Goal: Check status: Check status

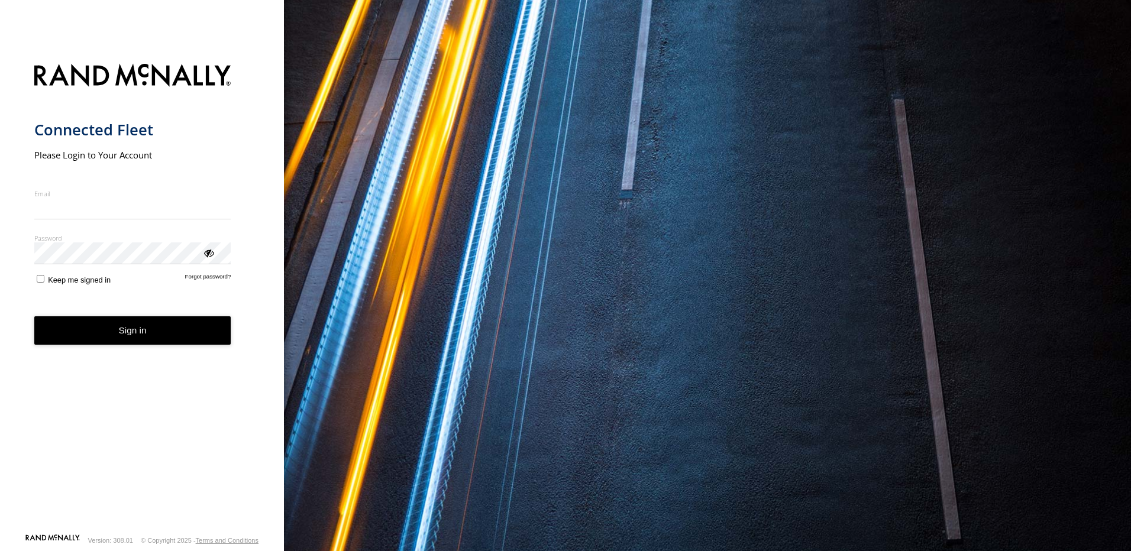
type input "**********"
click at [125, 340] on button "Sign in" at bounding box center [132, 331] width 197 height 29
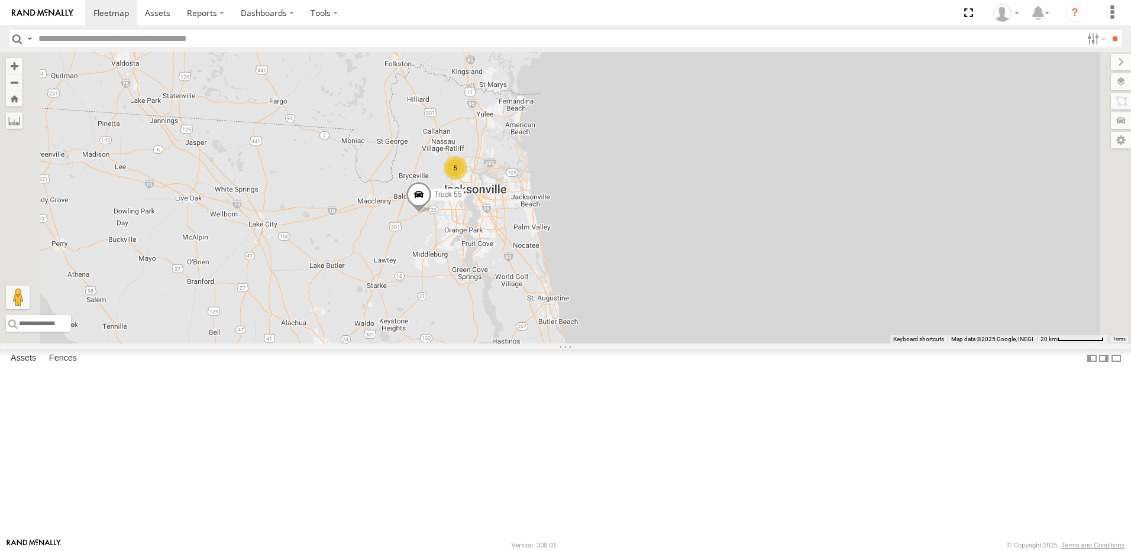
drag, startPoint x: 458, startPoint y: 270, endPoint x: 392, endPoint y: 412, distance: 156.9
click at [392, 344] on div "5 6 Truck 55" at bounding box center [565, 198] width 1131 height 292
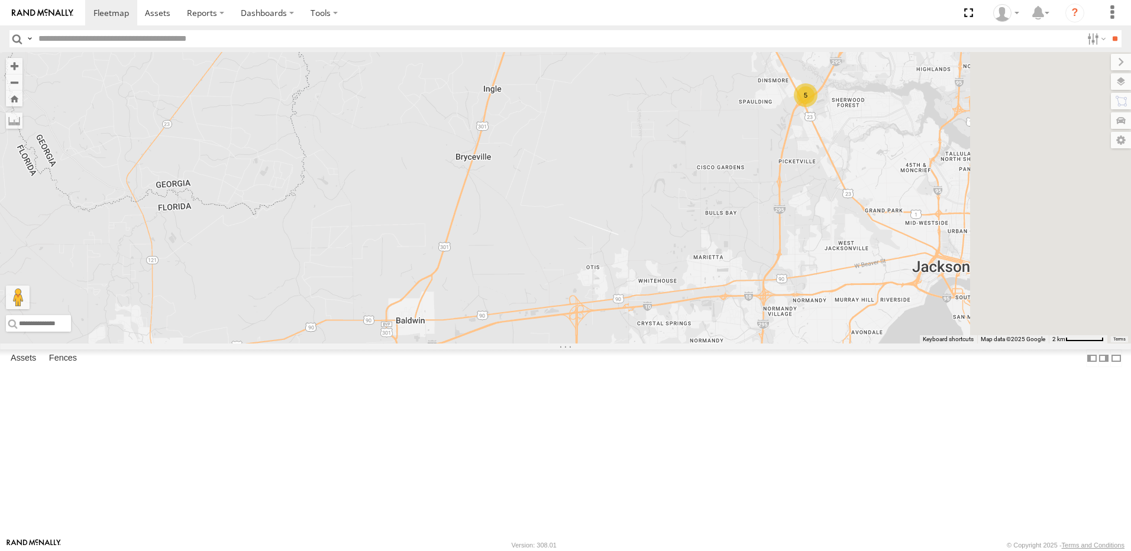
drag, startPoint x: 544, startPoint y: 296, endPoint x: 311, endPoint y: 433, distance: 269.7
click at [349, 344] on div "Truck 55 5" at bounding box center [565, 198] width 1131 height 292
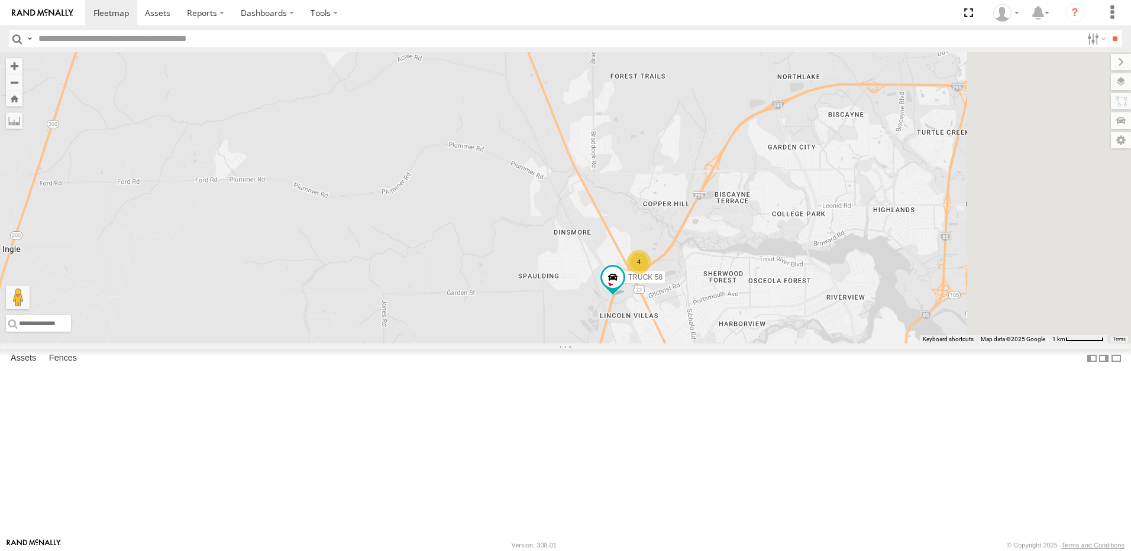
drag, startPoint x: 525, startPoint y: 357, endPoint x: 288, endPoint y: 388, distance: 238.7
click at [324, 344] on div "Truck 55 4 TRUCK 58" at bounding box center [565, 198] width 1131 height 292
click at [308, 344] on div "Truck 55 4 TRUCK 58" at bounding box center [565, 198] width 1131 height 292
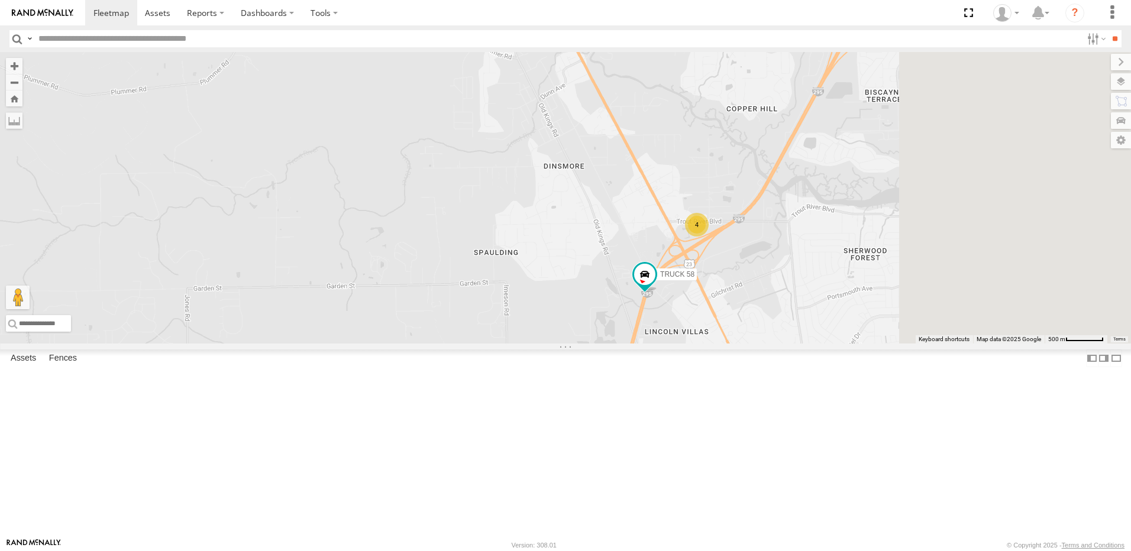
drag, startPoint x: 554, startPoint y: 411, endPoint x: 204, endPoint y: 415, distance: 350.3
click at [213, 415] on main "← Move left → Move right ↑ Move up ↓ Move down + Zoom in - Zoom out Home Jump l…" at bounding box center [565, 295] width 1131 height 486
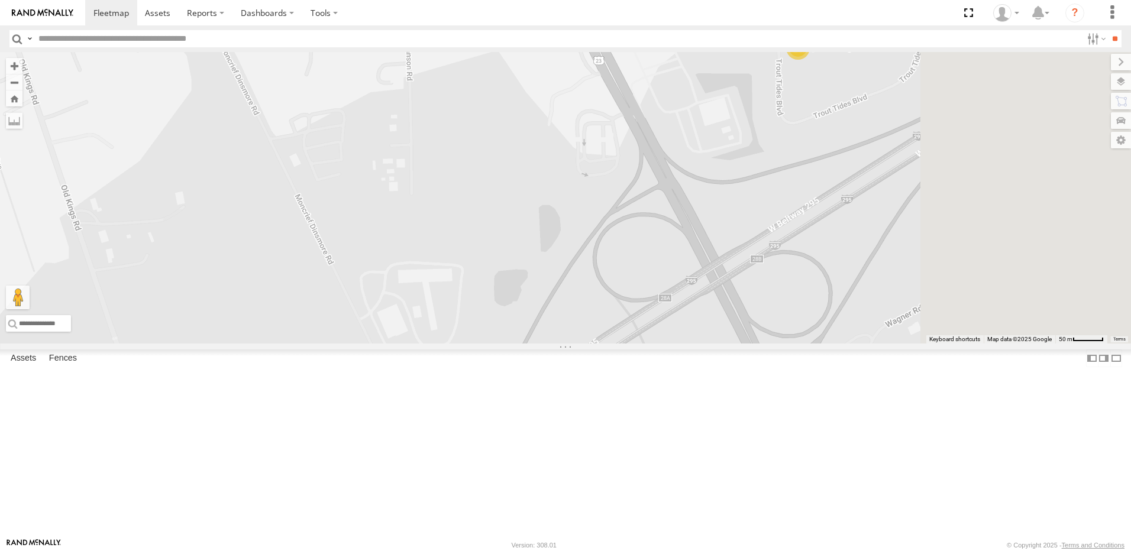
drag, startPoint x: 425, startPoint y: 398, endPoint x: 213, endPoint y: 550, distance: 260.4
click at [218, 543] on body at bounding box center [565, 275] width 1131 height 551
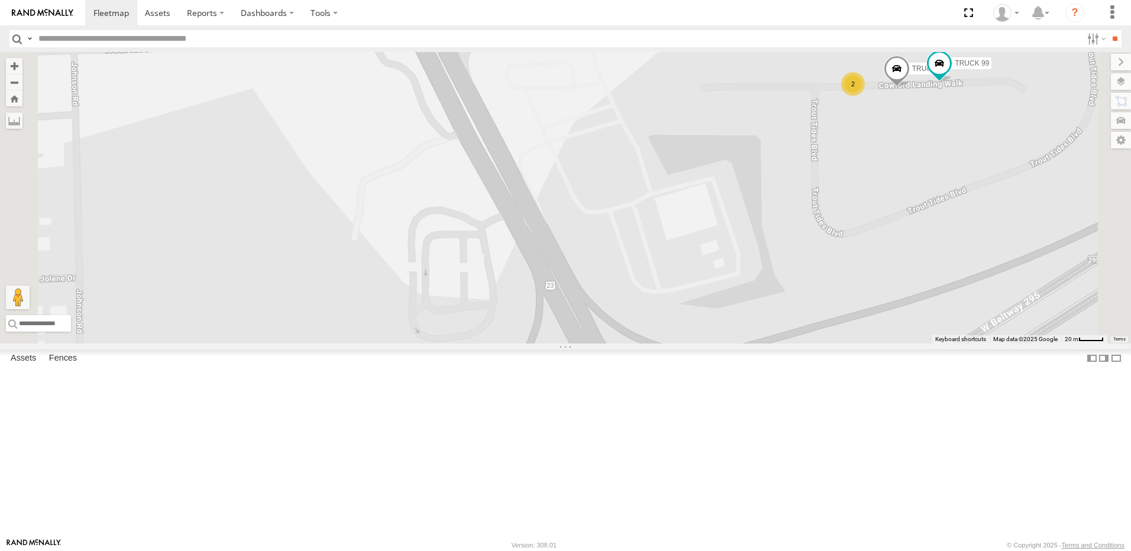
drag, startPoint x: 559, startPoint y: 331, endPoint x: 394, endPoint y: 353, distance: 166.4
click at [425, 341] on div "Truck 55 TRUCK 58 TRUCK 30 TRUCK 99 2" at bounding box center [565, 198] width 1131 height 292
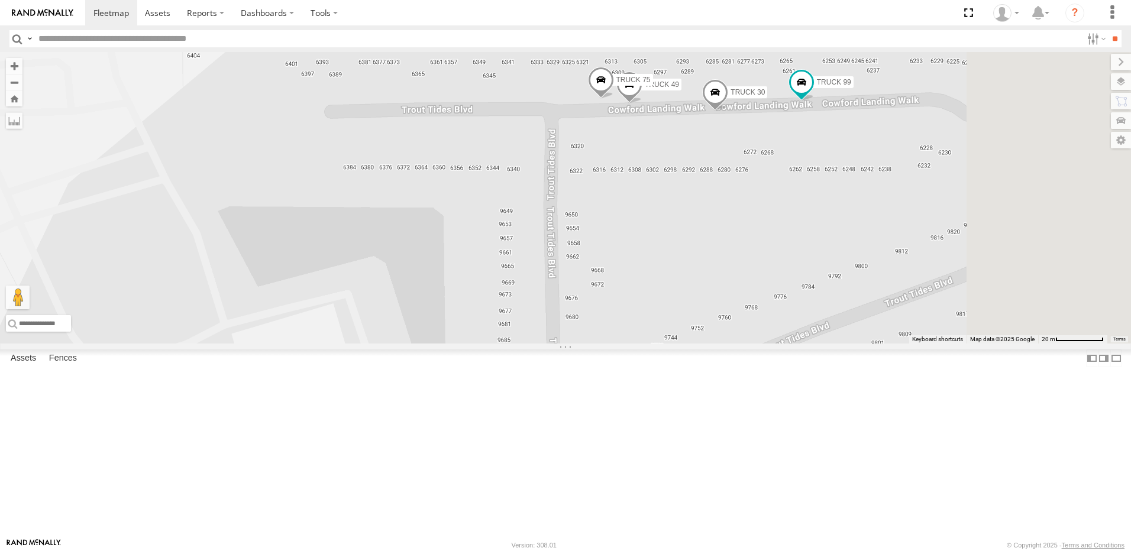
drag, startPoint x: 628, startPoint y: 293, endPoint x: 442, endPoint y: 452, distance: 244.2
click at [443, 344] on div "Truck 55 TRUCK 58 TRUCK 30 TRUCK 99 TRUCK 49 TRUCK 75" at bounding box center [565, 198] width 1131 height 292
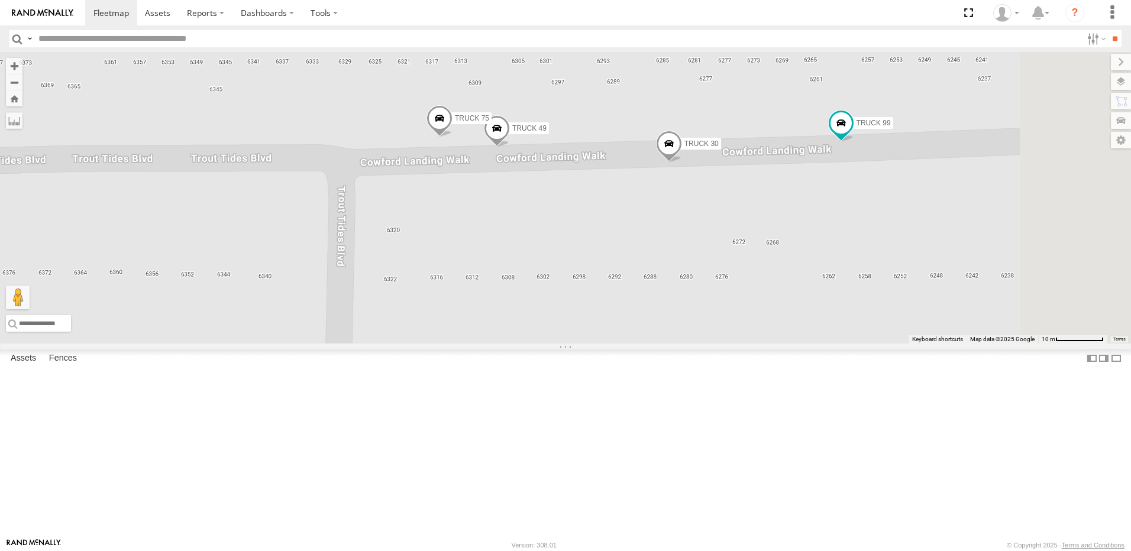
drag, startPoint x: 611, startPoint y: 357, endPoint x: 419, endPoint y: 396, distance: 195.6
click at [420, 344] on div "Truck 55 TRUCK 58 TRUCK 30 TRUCK 99 TRUCK 49 TRUCK 75" at bounding box center [565, 198] width 1131 height 292
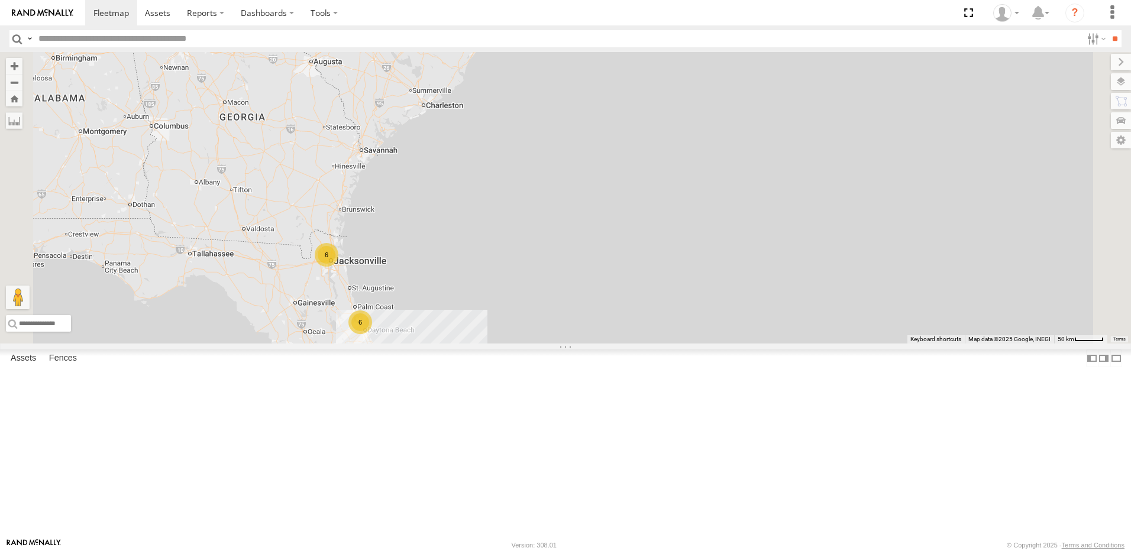
click at [0, 0] on link at bounding box center [0, 0] width 0 height 0
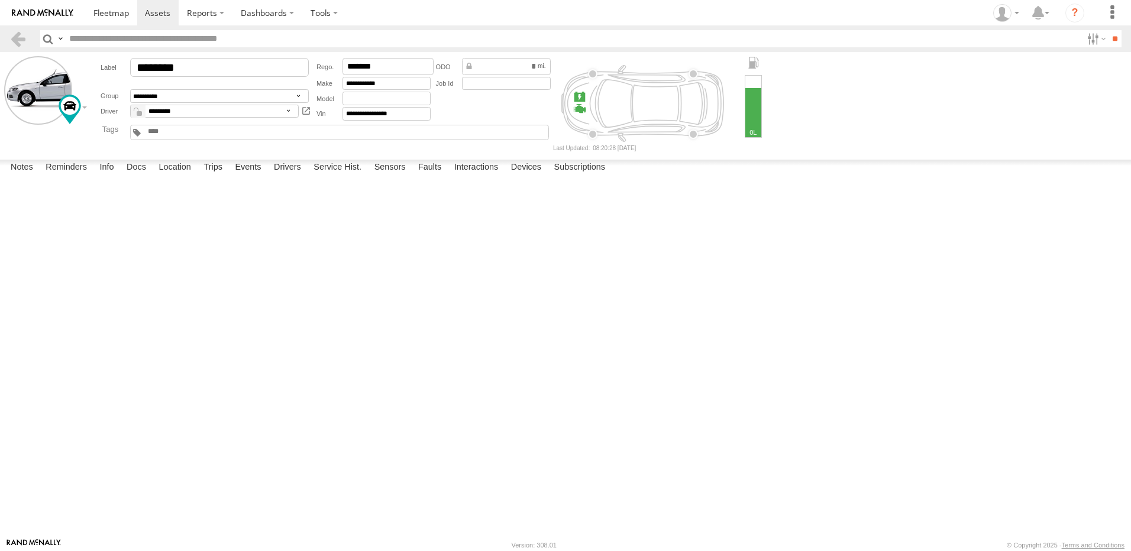
click at [0, 0] on label at bounding box center [0, 0] width 0 height 0
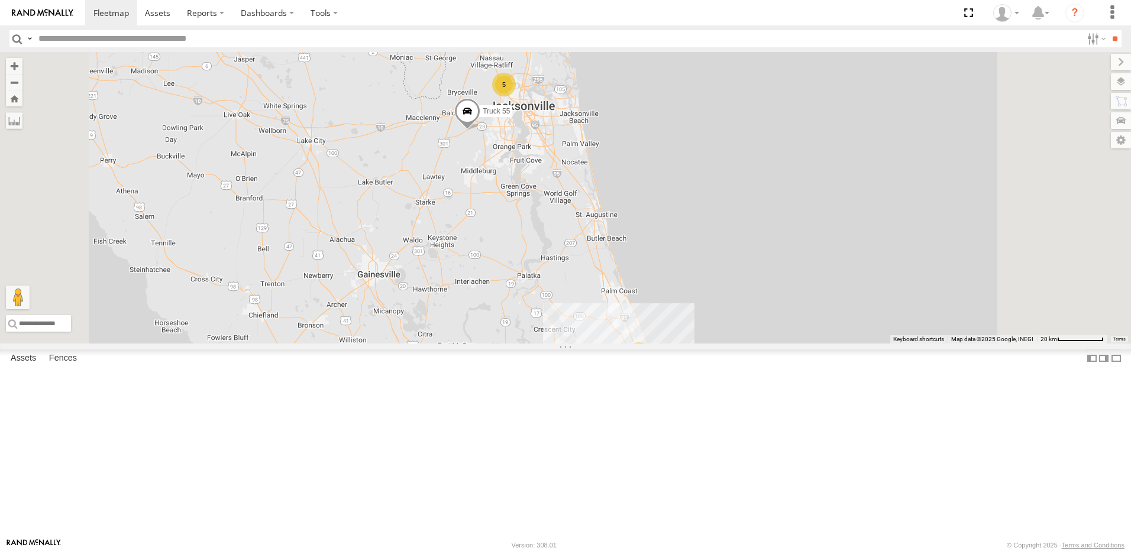
drag, startPoint x: 606, startPoint y: 135, endPoint x: 519, endPoint y: 227, distance: 126.0
click at [519, 227] on div "5 6 Truck 55" at bounding box center [565, 198] width 1131 height 292
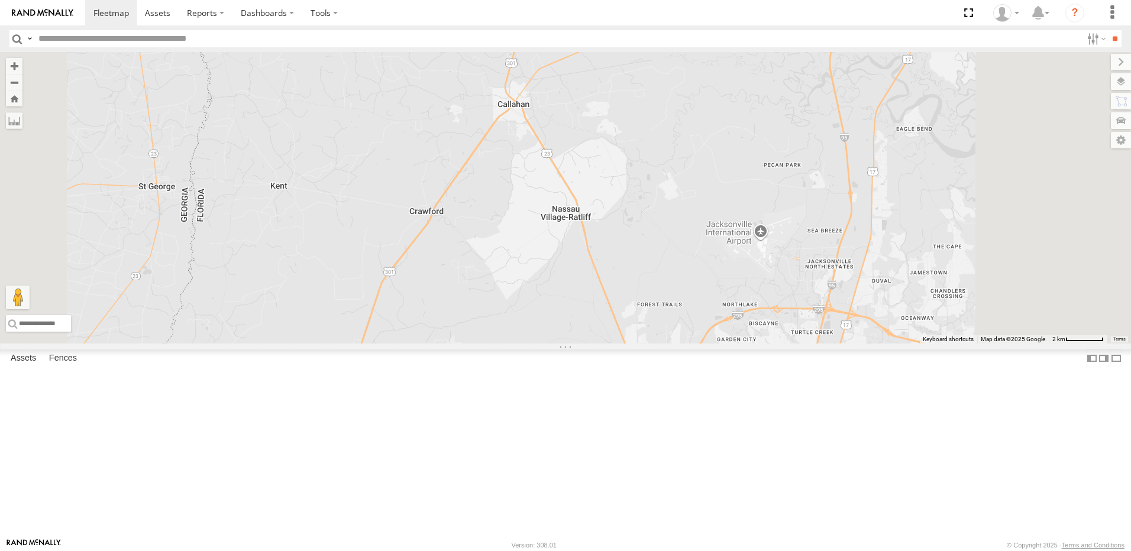
drag, startPoint x: 652, startPoint y: 301, endPoint x: 541, endPoint y: 159, distance: 180.0
click at [576, 183] on div "Truck 55" at bounding box center [565, 198] width 1131 height 292
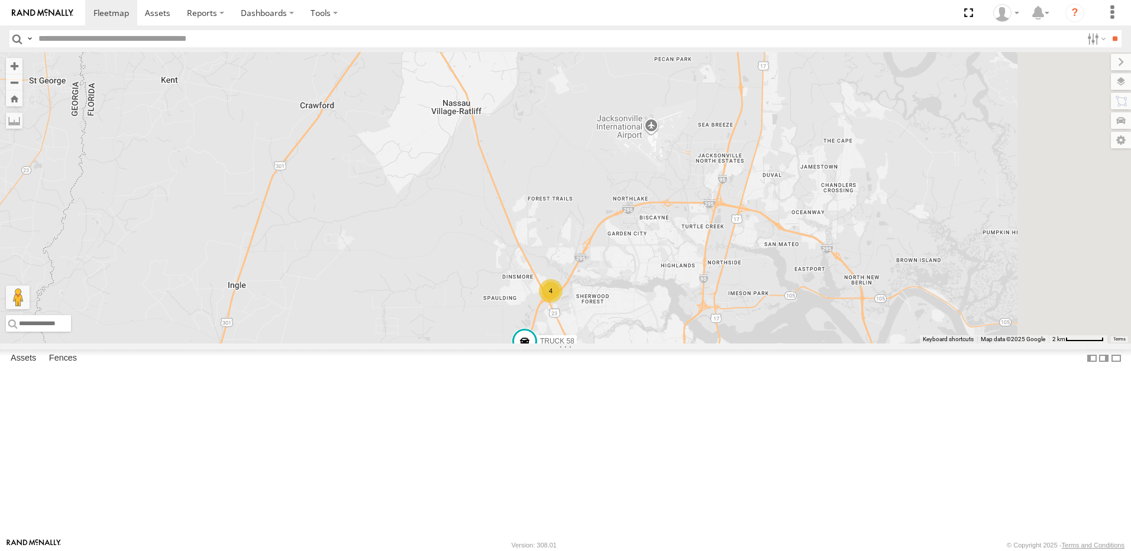
drag, startPoint x: 563, startPoint y: 250, endPoint x: 521, endPoint y: 121, distance: 135.5
click at [529, 139] on div "Truck 55 4 TRUCK 58" at bounding box center [565, 198] width 1131 height 292
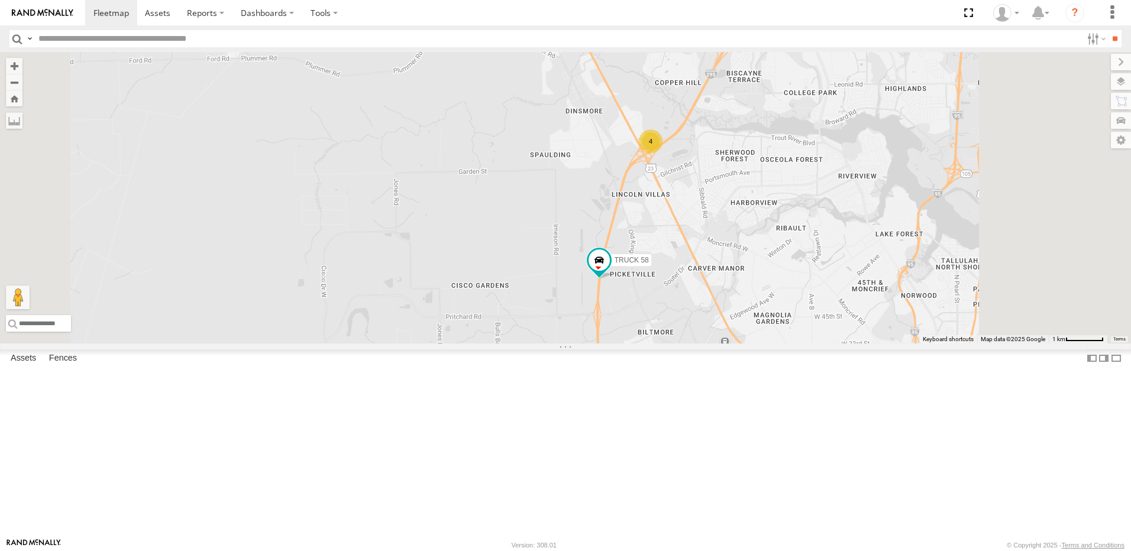
drag, startPoint x: 671, startPoint y: 198, endPoint x: 585, endPoint y: 308, distance: 139.4
click at [585, 308] on div "Truck 55 TRUCK 58 4" at bounding box center [565, 198] width 1131 height 292
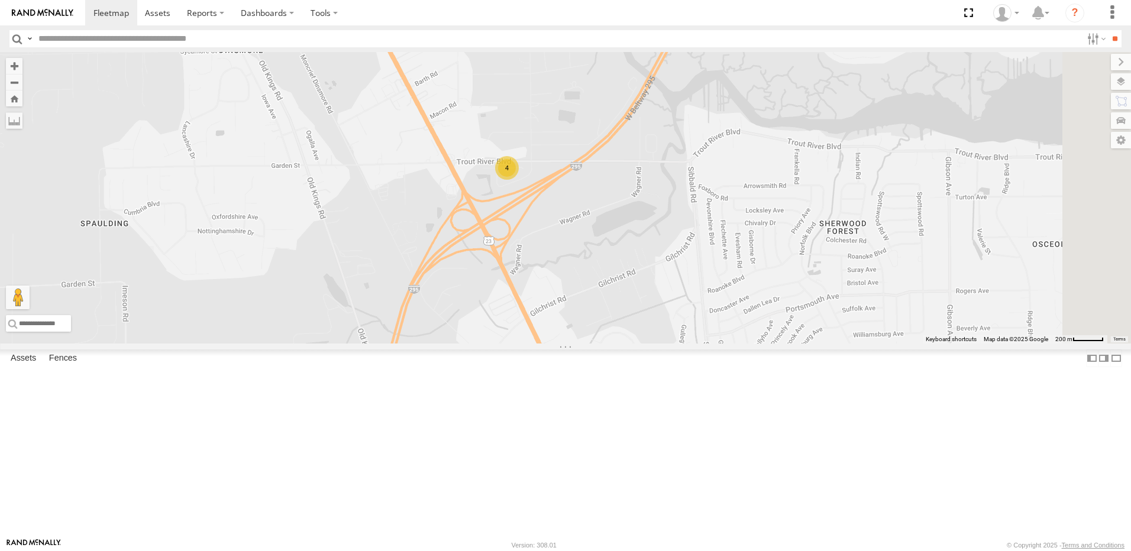
drag, startPoint x: 758, startPoint y: 366, endPoint x: 573, endPoint y: 310, distance: 193.3
click at [582, 317] on div "Truck 55 TRUCK 58 4" at bounding box center [565, 198] width 1131 height 292
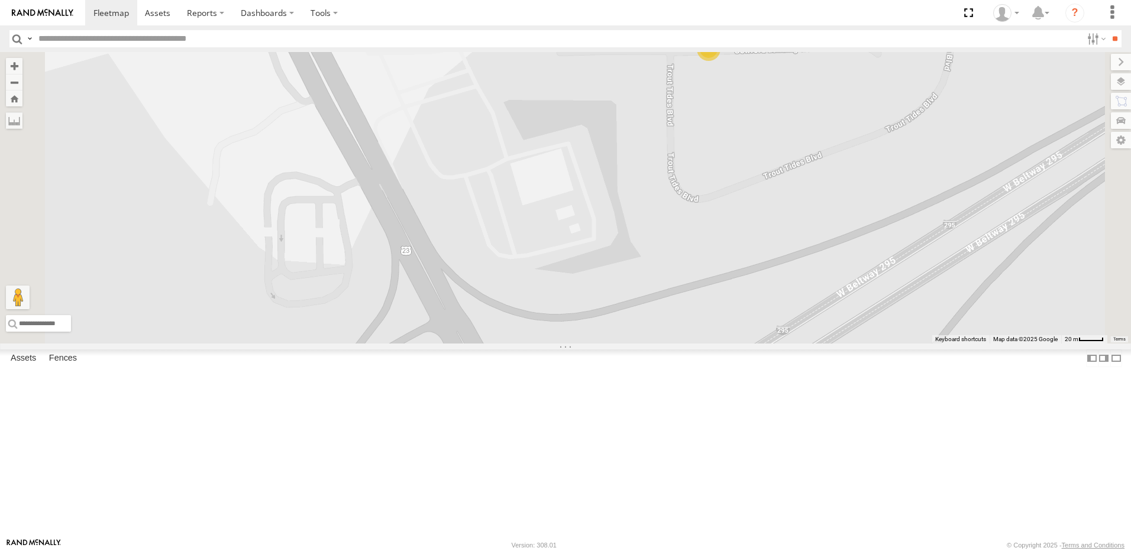
drag, startPoint x: 661, startPoint y: 238, endPoint x: 538, endPoint y: 349, distance: 165.9
click at [538, 344] on div "Truck 55 TRUCK 58 TRUCK 30 TRUCK 99 2" at bounding box center [565, 198] width 1131 height 292
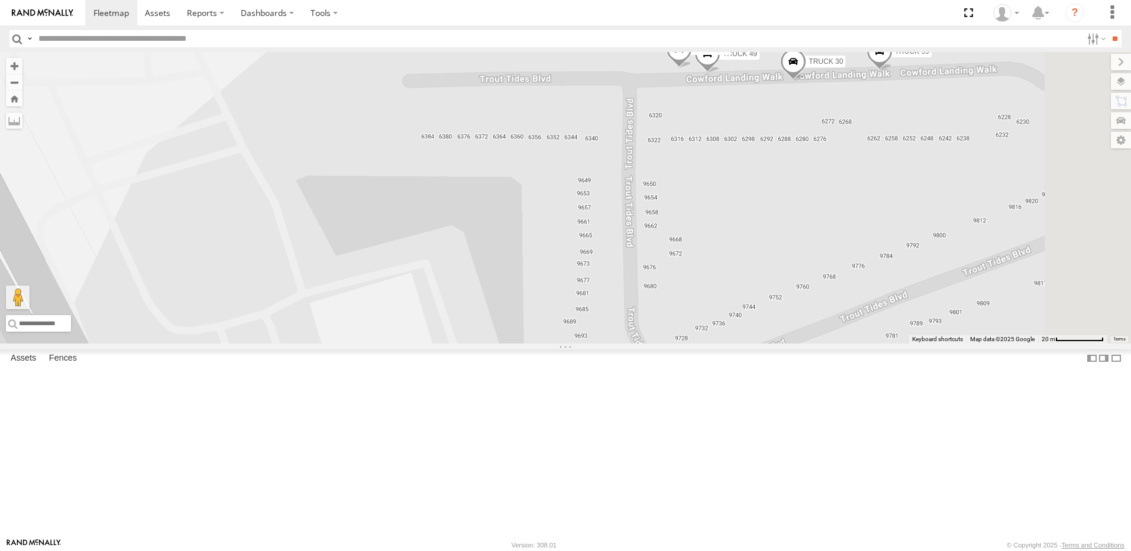
drag, startPoint x: 684, startPoint y: 257, endPoint x: 455, endPoint y: 356, distance: 249.9
click at [457, 344] on div "Truck 55 TRUCK 58 TRUCK 30 TRUCK 99 TRUCK 49 TRUCK 75" at bounding box center [565, 198] width 1131 height 292
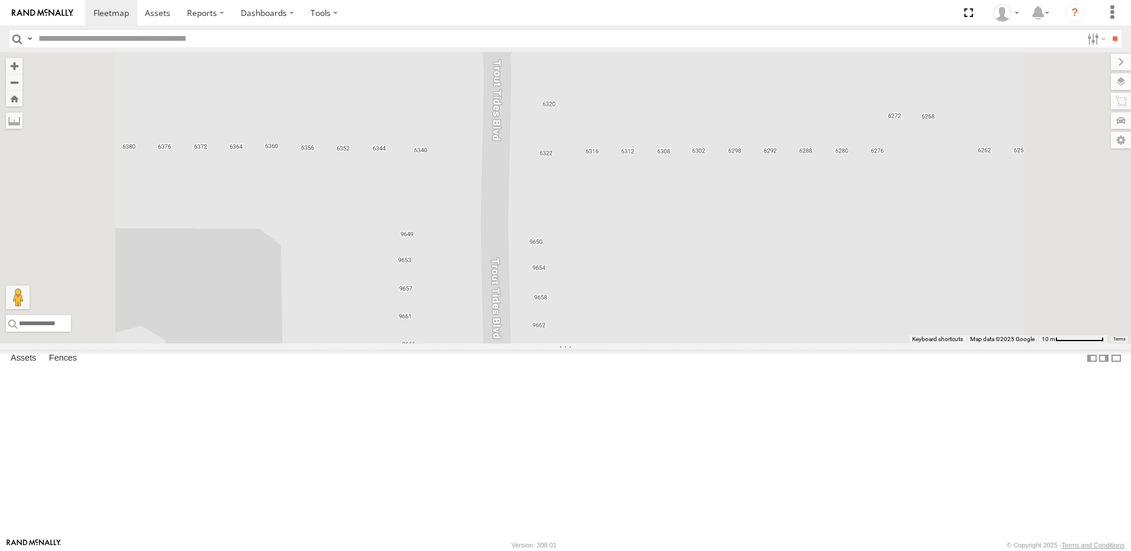
drag, startPoint x: 612, startPoint y: 225, endPoint x: 470, endPoint y: 367, distance: 200.4
click at [470, 344] on div "Truck 55 TRUCK 58 TRUCK 30 TRUCK 99 TRUCK 49 TRUCK 75" at bounding box center [565, 198] width 1131 height 292
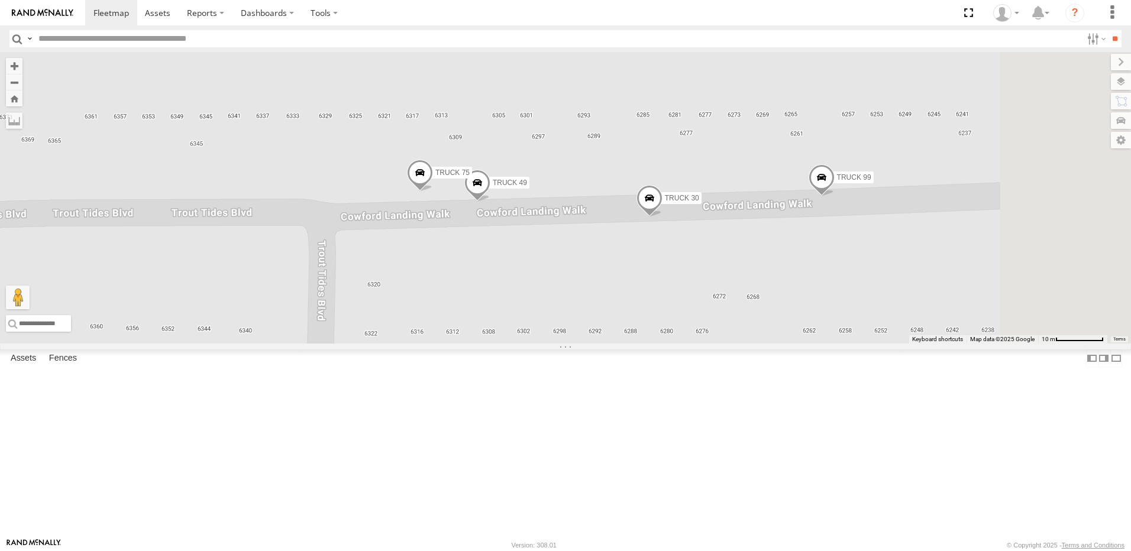
click at [0, 0] on div "TRUCK 49" at bounding box center [0, 0] width 0 height 0
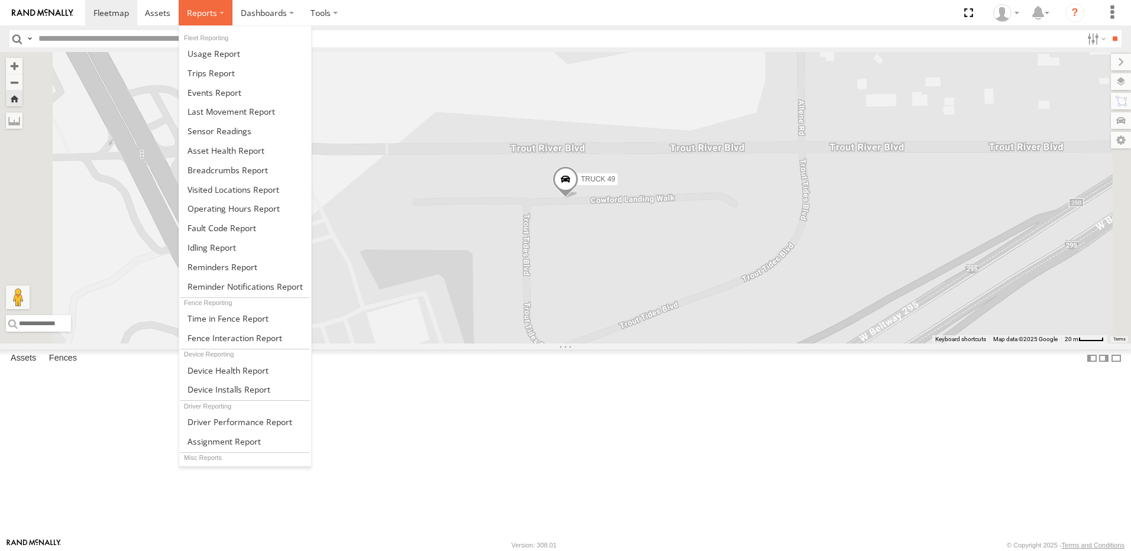
click at [198, 12] on span at bounding box center [202, 12] width 30 height 11
click at [216, 170] on span at bounding box center [228, 169] width 80 height 11
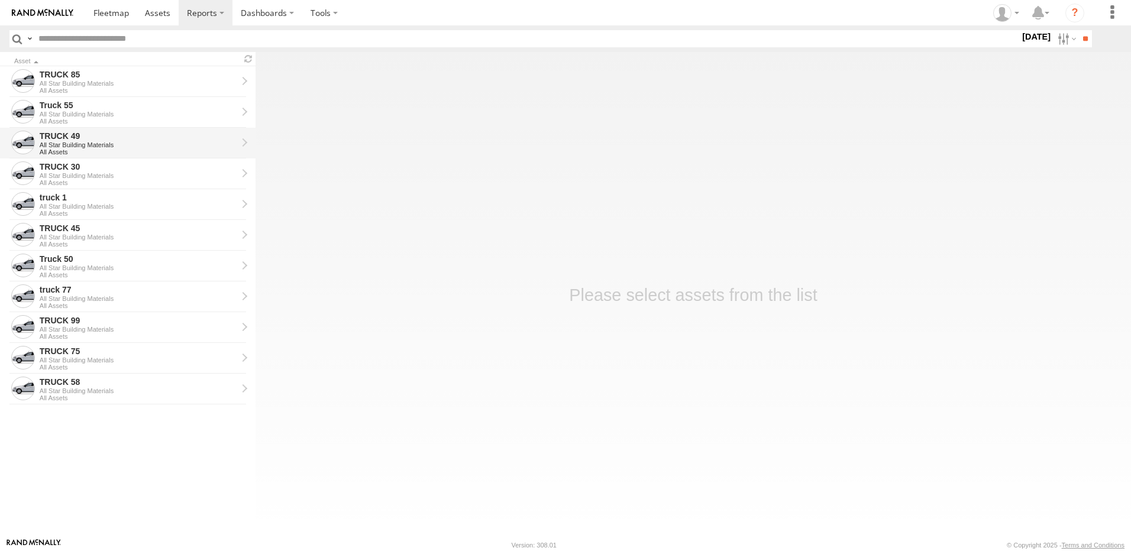
click at [93, 144] on div "All Star Building Materials" at bounding box center [139, 144] width 198 height 7
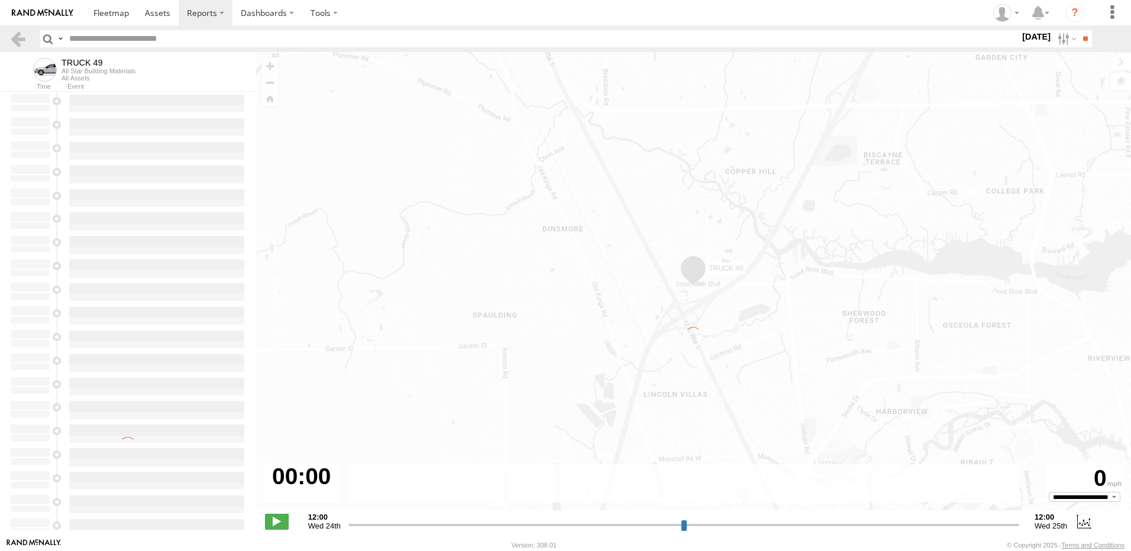
type input "**********"
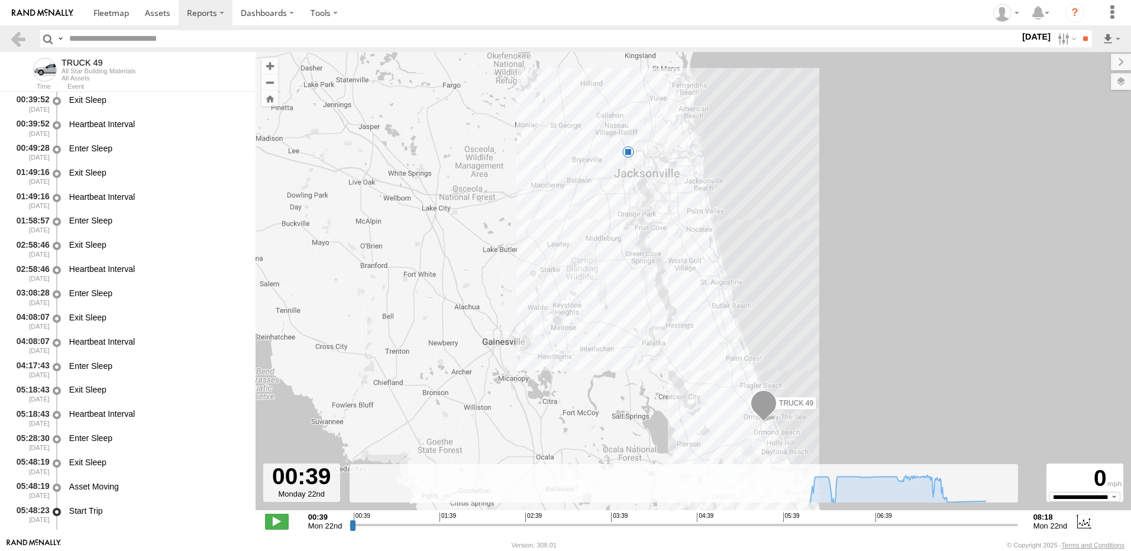
click at [630, 153] on span at bounding box center [628, 152] width 12 height 12
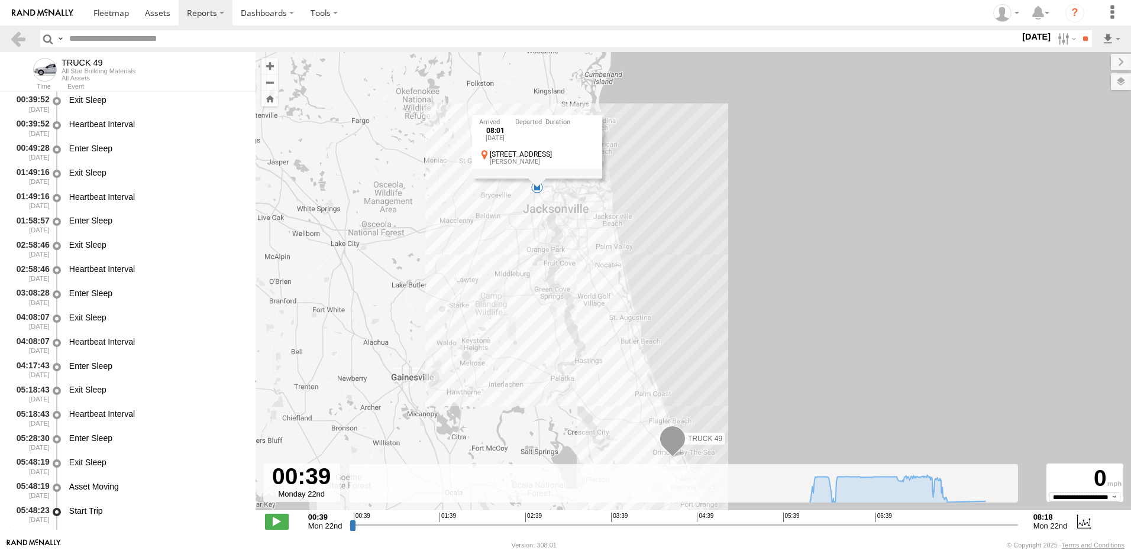
drag, startPoint x: 564, startPoint y: 207, endPoint x: 453, endPoint y: 256, distance: 121.0
click at [456, 255] on div "TRUCK 49 07:33 Mon 08:01 Mon 08:01 Mon 22nd Sep 6309 Cowford Landing Way Dinsmo…" at bounding box center [694, 287] width 876 height 471
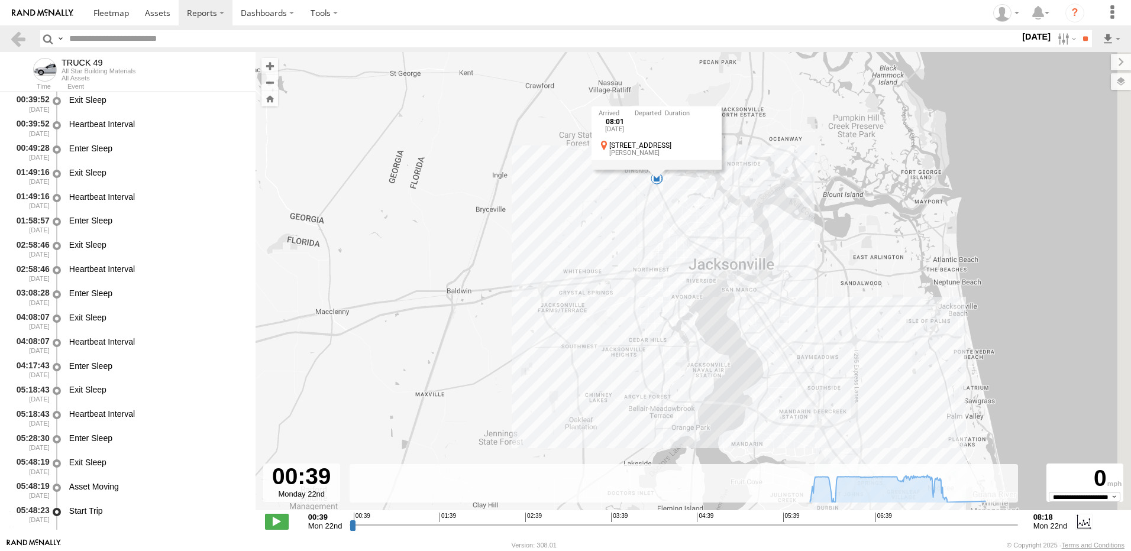
drag, startPoint x: 593, startPoint y: 163, endPoint x: 486, endPoint y: 259, distance: 144.1
click at [486, 259] on div "TRUCK 49 07:33 Mon 08:01 Mon 08:01 Mon 22nd Sep 6309 Cowford Landing Way Dinsmo…" at bounding box center [694, 287] width 876 height 471
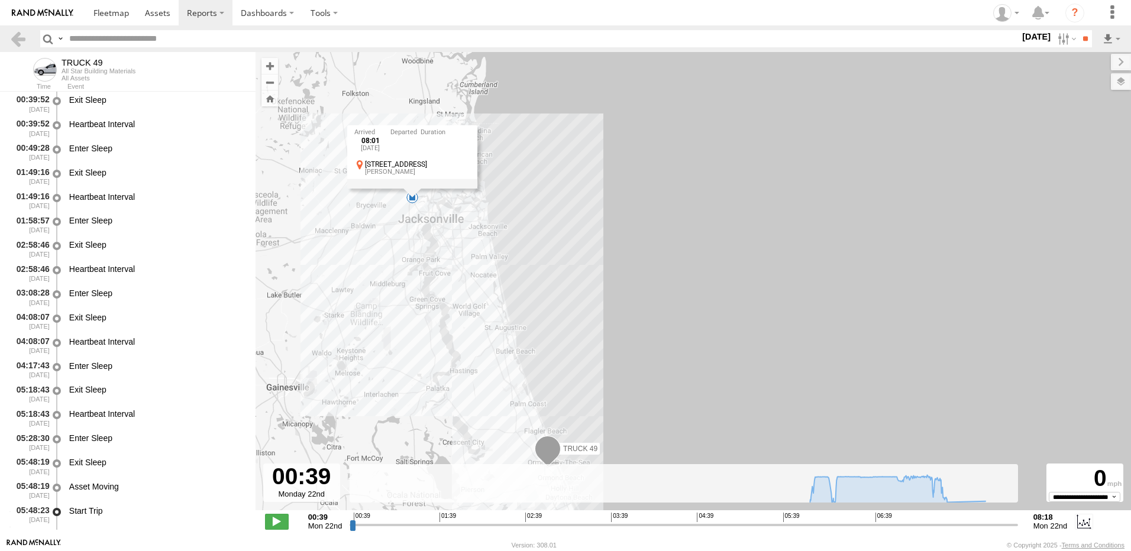
drag, startPoint x: 499, startPoint y: 312, endPoint x: 453, endPoint y: 208, distance: 114.2
click at [457, 217] on div "TRUCK 49 07:33 Mon 08:01 Mon 08:01 Mon 22nd Sep 6309 Cowford Landing Way Dinsmo…" at bounding box center [694, 287] width 876 height 471
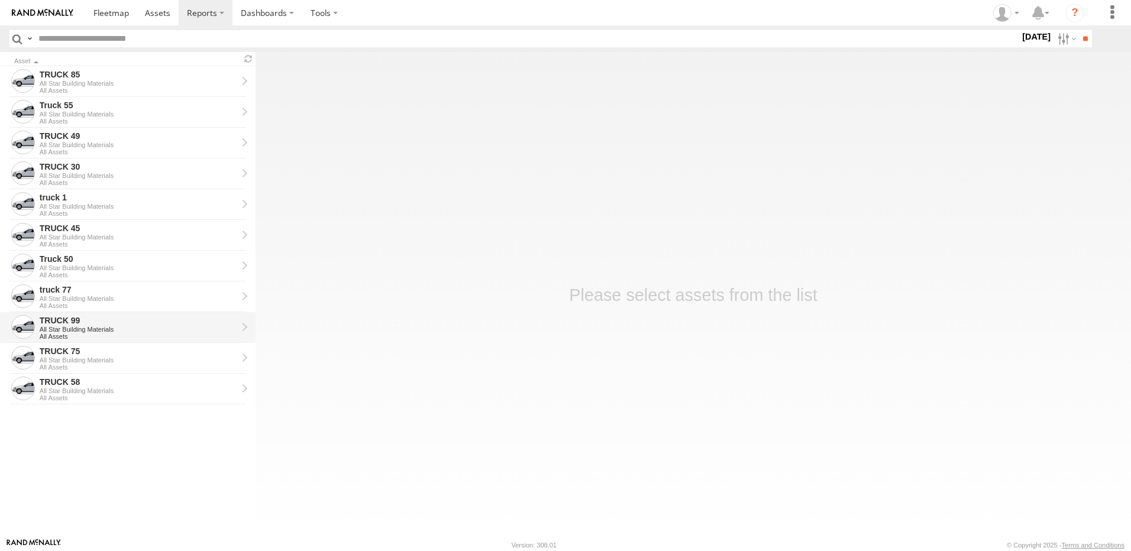
click at [58, 324] on div "TRUCK 99" at bounding box center [139, 320] width 198 height 11
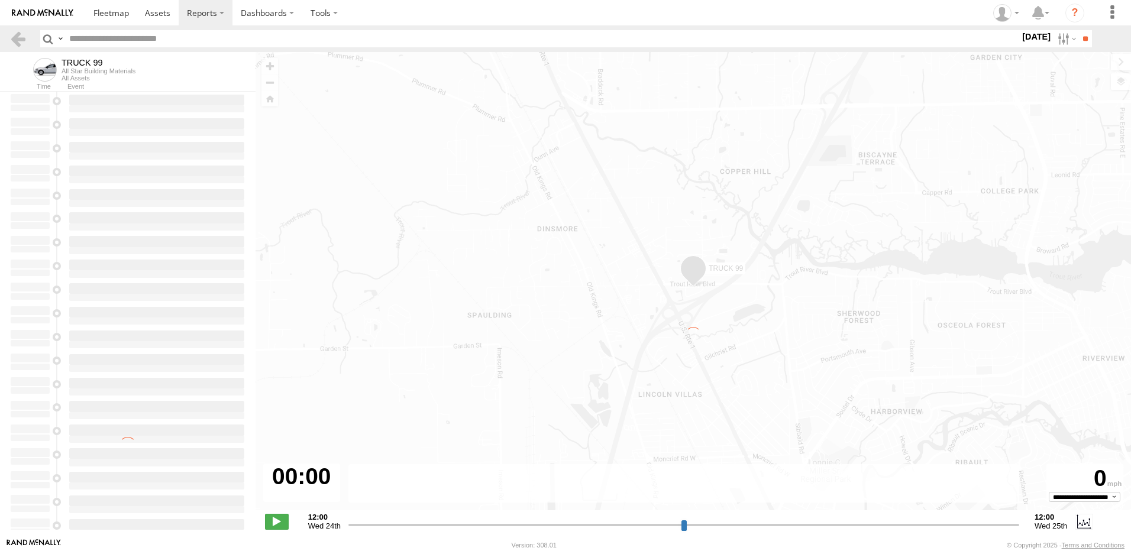
type input "**********"
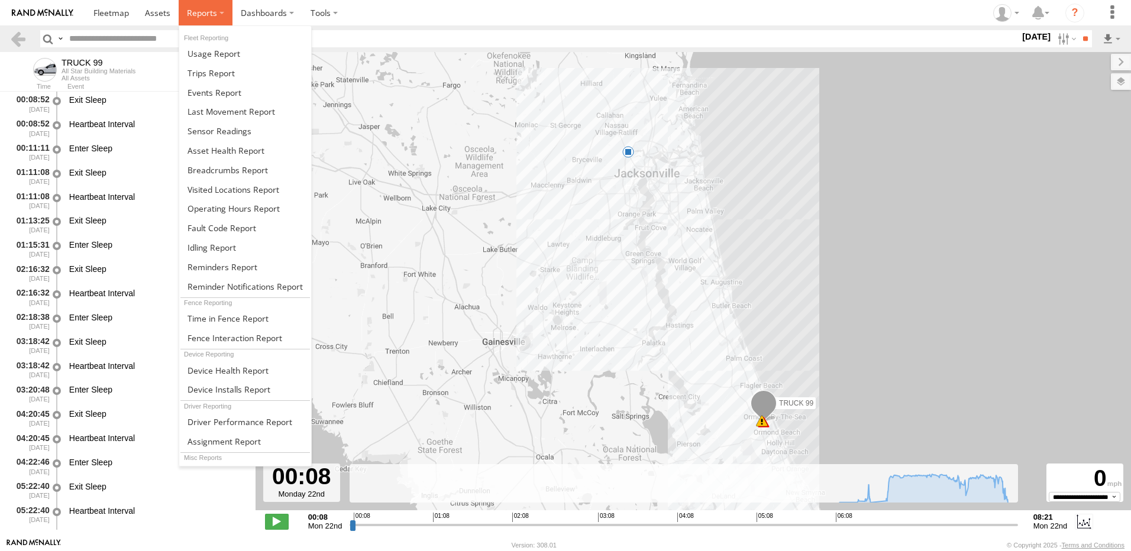
click at [198, 11] on span at bounding box center [202, 12] width 30 height 11
click at [211, 167] on span at bounding box center [228, 169] width 80 height 11
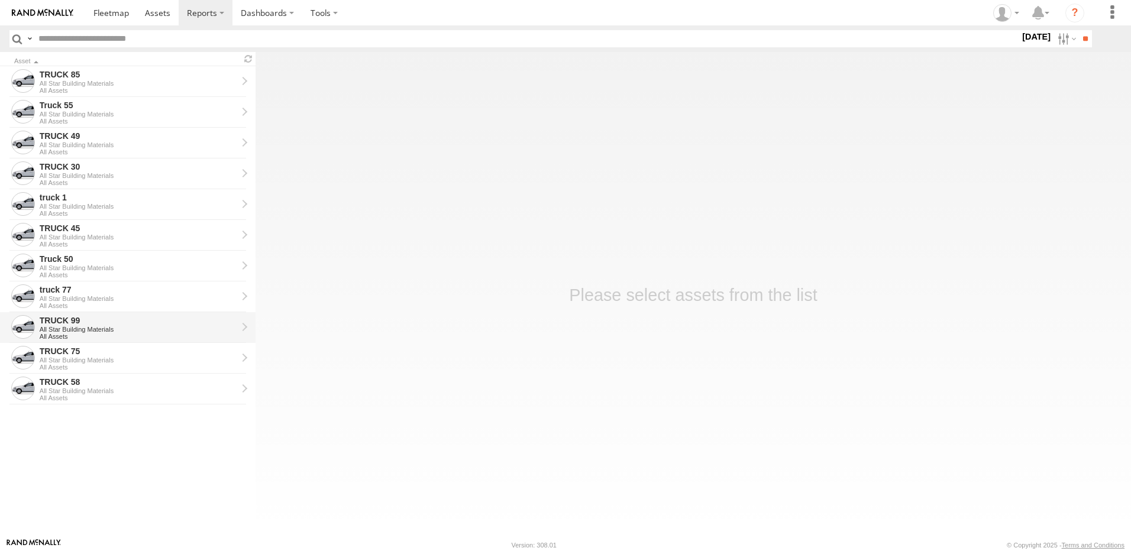
click at [99, 321] on div "TRUCK 99" at bounding box center [139, 320] width 198 height 11
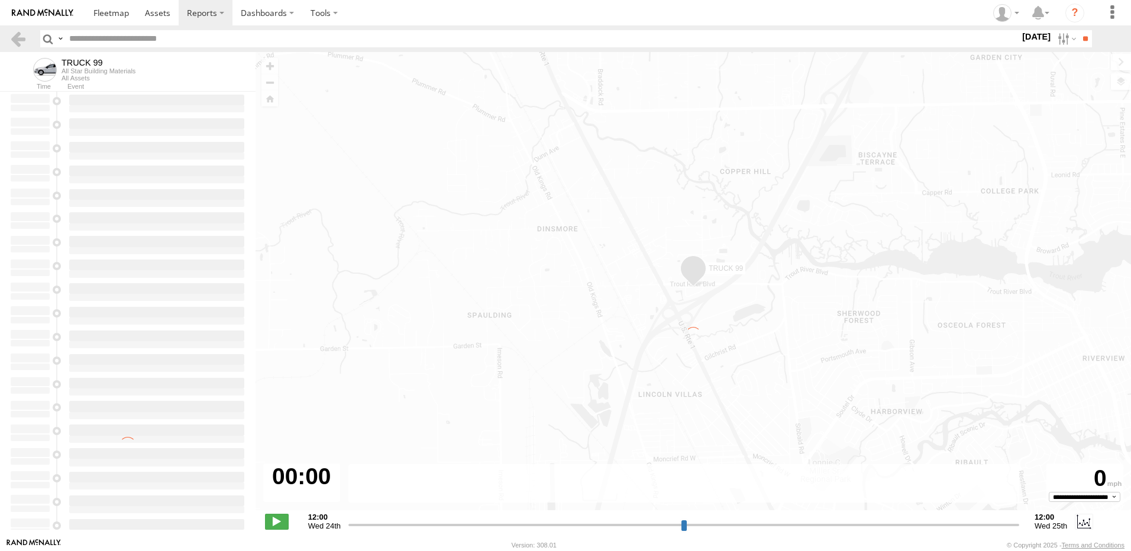
type input "**********"
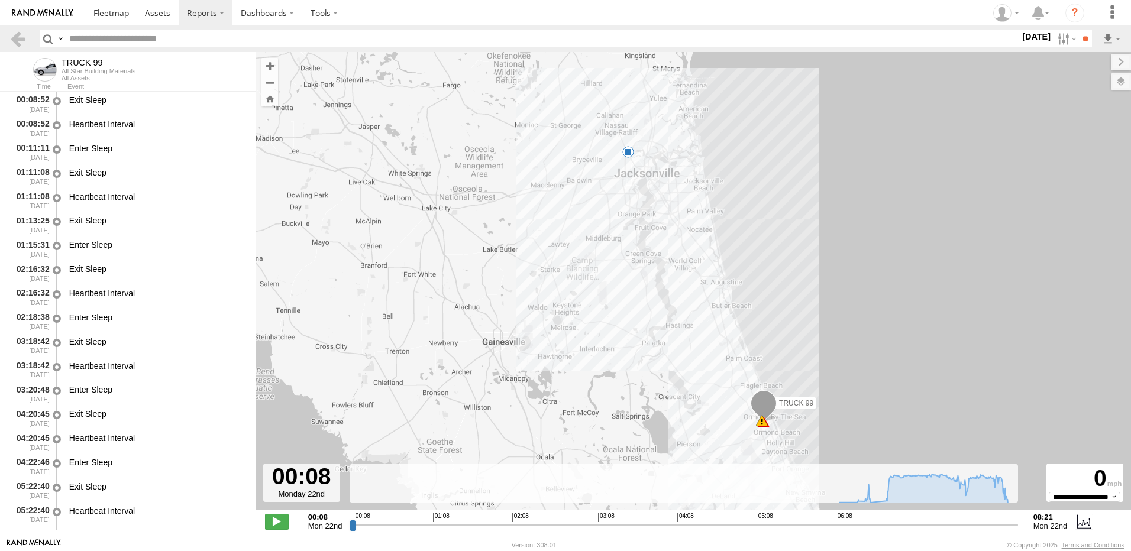
click at [629, 154] on span at bounding box center [628, 152] width 12 height 12
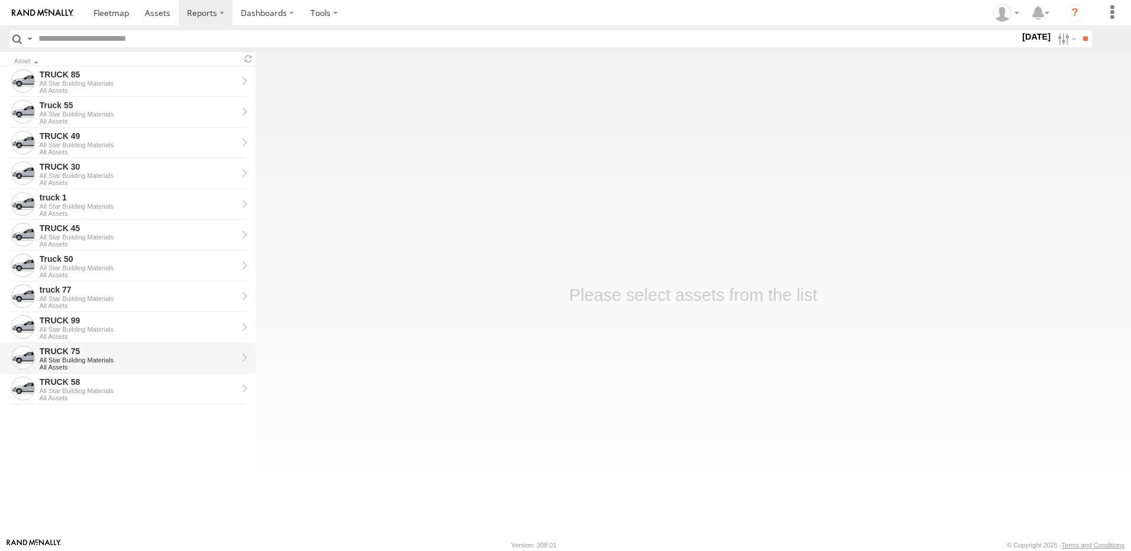
click at [62, 355] on div "TRUCK 75" at bounding box center [139, 351] width 198 height 11
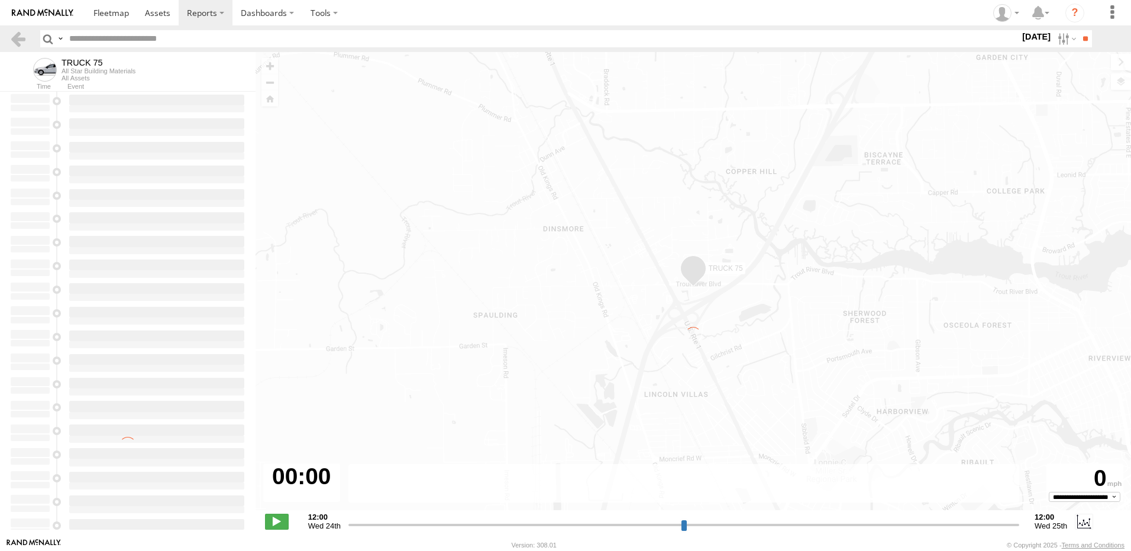
type input "**********"
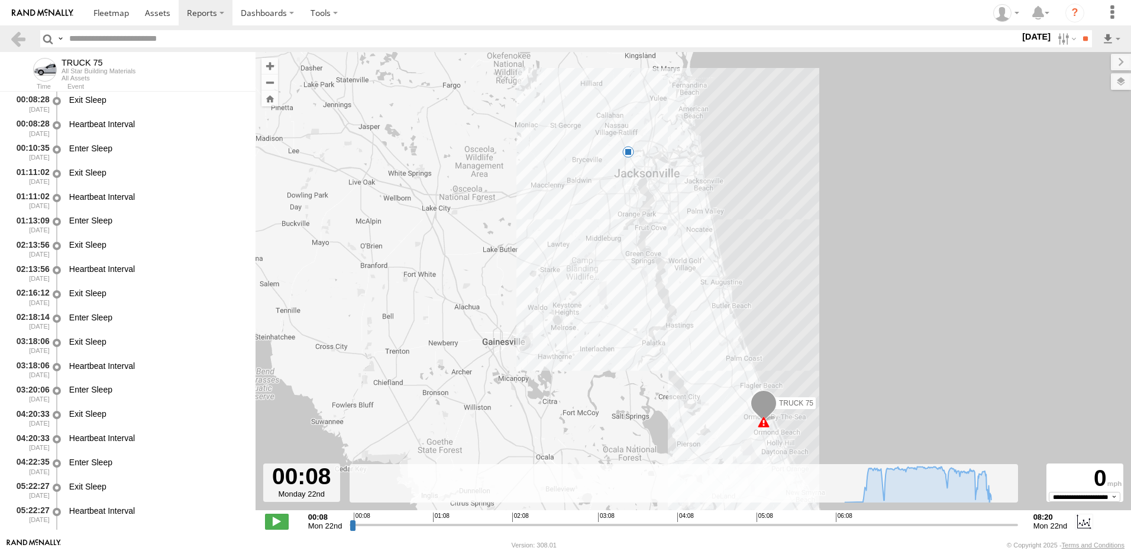
click at [628, 153] on span at bounding box center [628, 152] width 12 height 12
